Goal: Task Accomplishment & Management: Manage account settings

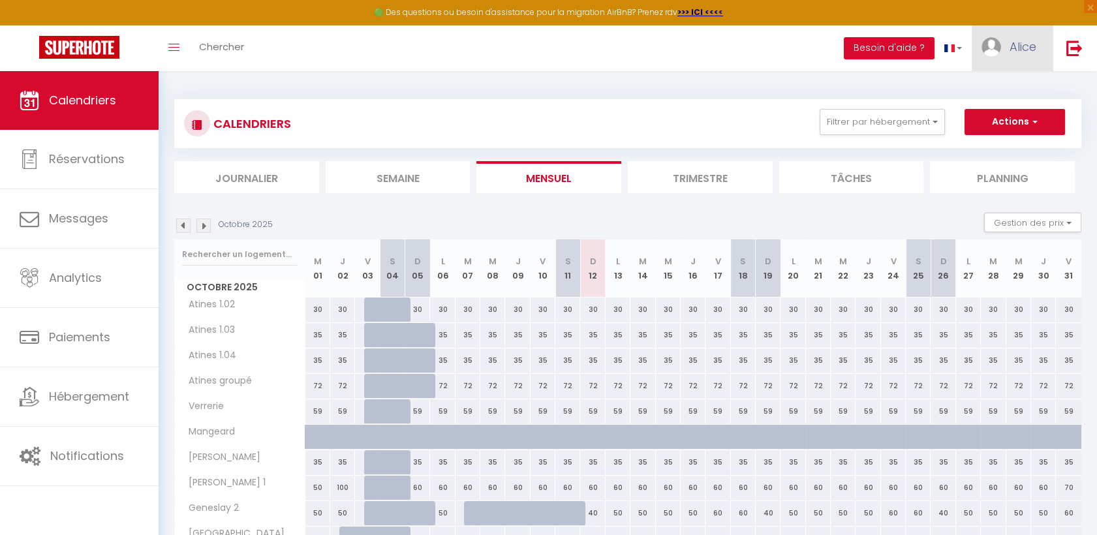
click at [1010, 47] on span "Alice" at bounding box center [1023, 47] width 27 height 16
click at [987, 89] on link "Paramètres" at bounding box center [1000, 91] width 97 height 22
select select "fr"
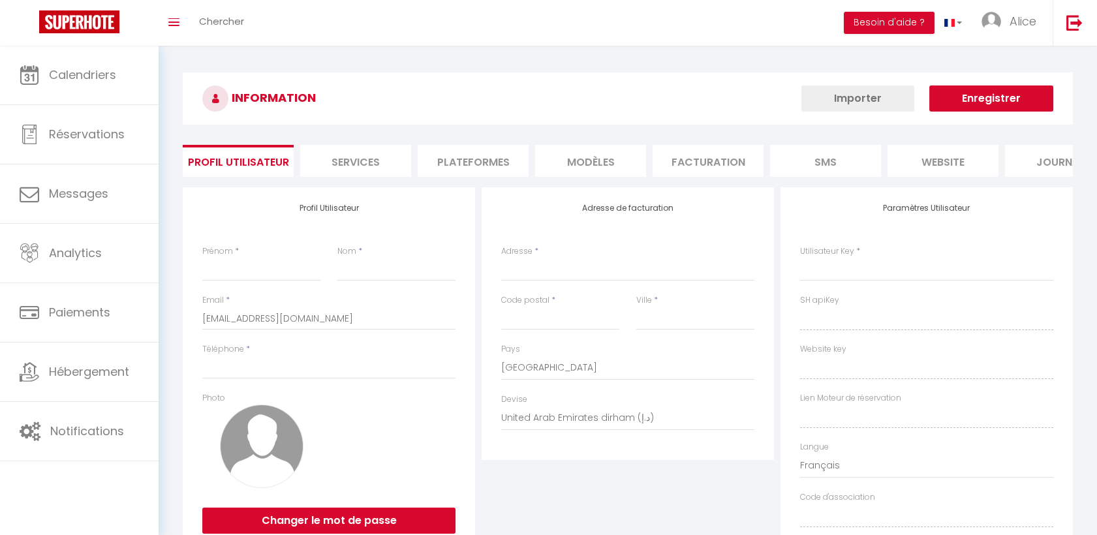
type input "Alice"
type input "Ameslon"
type input "[PHONE_NUMBER]"
type input "[STREET_ADDRESS]"
type input "72000"
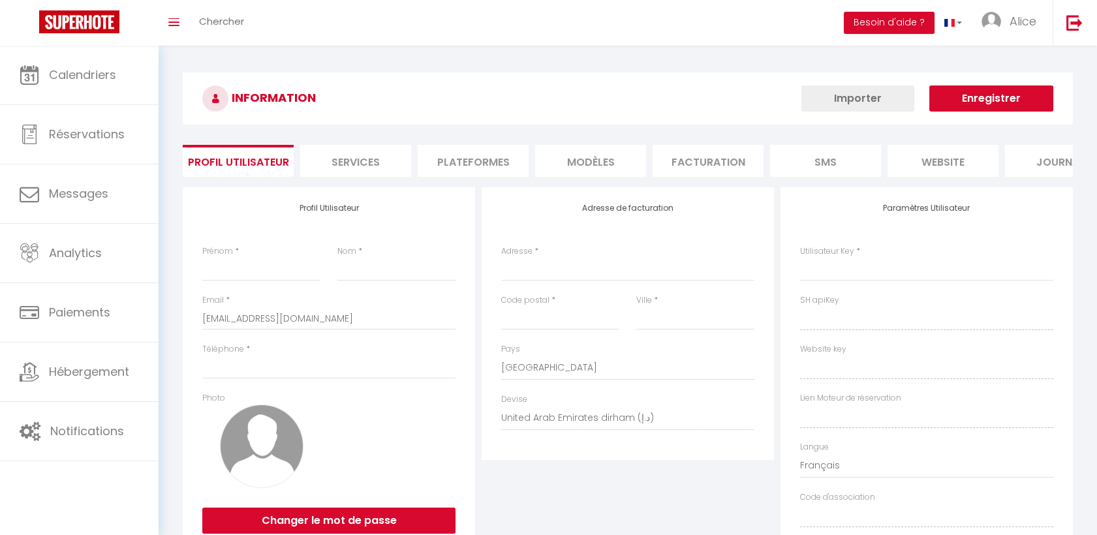
type input "LE MANS"
select select "28"
type input "NvJInv0pqJCrgw7OC7oFm3O7n"
type input "22lvb5JZe3mNX0khbaqU9ZZne"
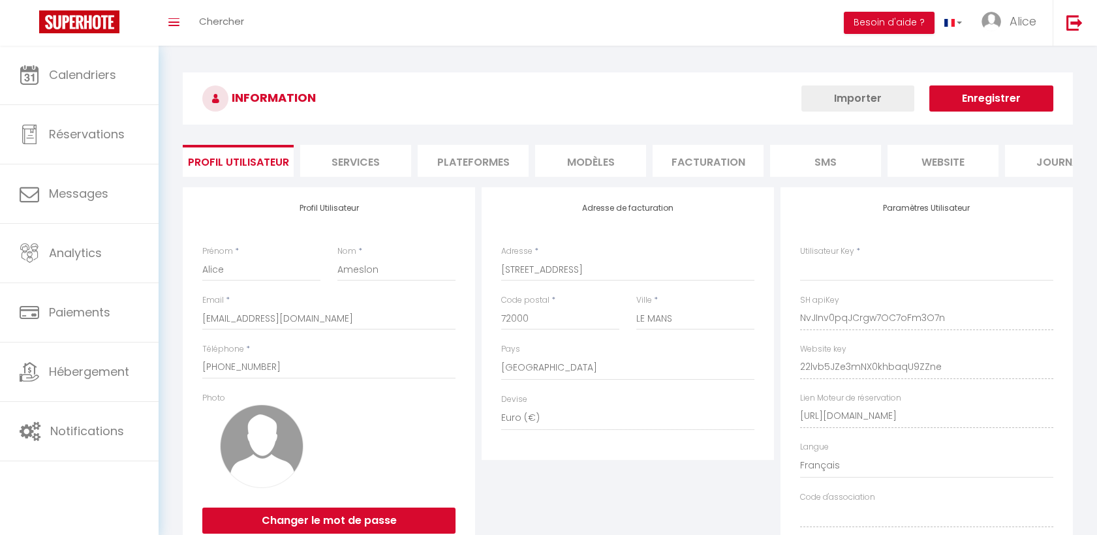
select select "fr"
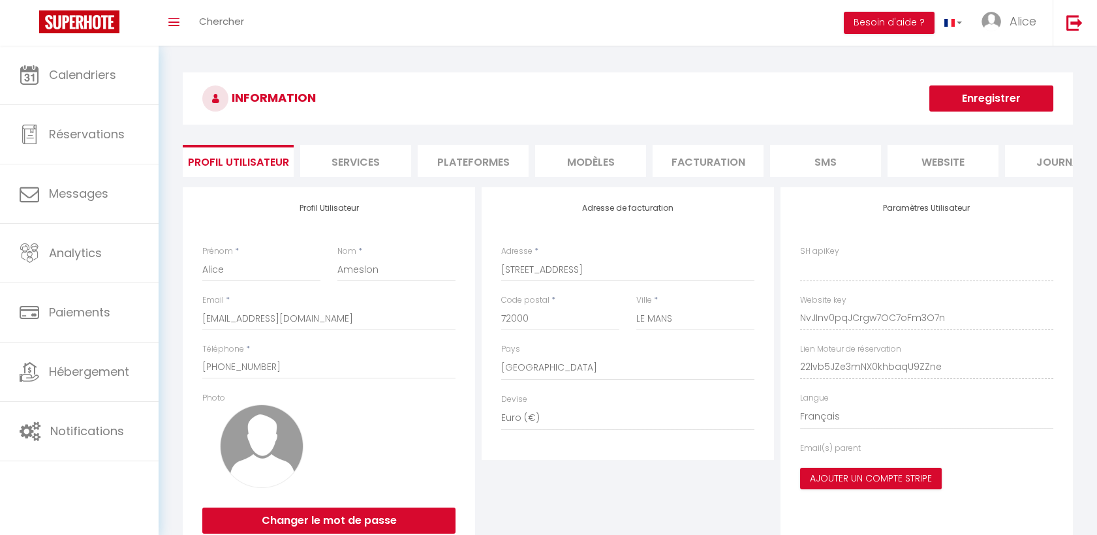
type input "NvJInv0pqJCrgw7OC7oFm3O7n"
type input "22lvb5JZe3mNX0khbaqU9ZZne"
type input "[URL][DOMAIN_NAME]"
